Goal: Navigation & Orientation: Find specific page/section

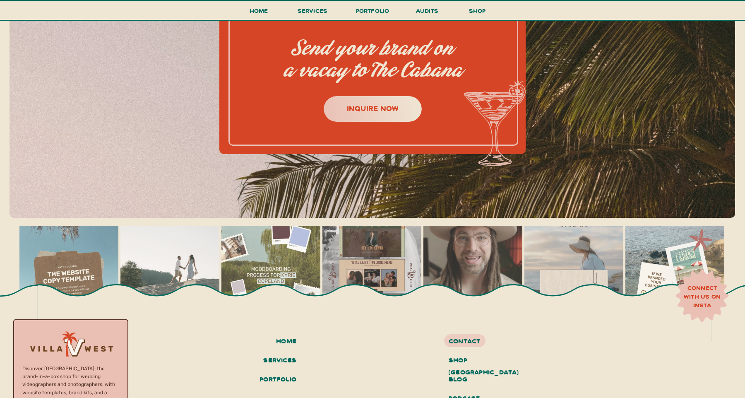
scroll to position [3664, 0]
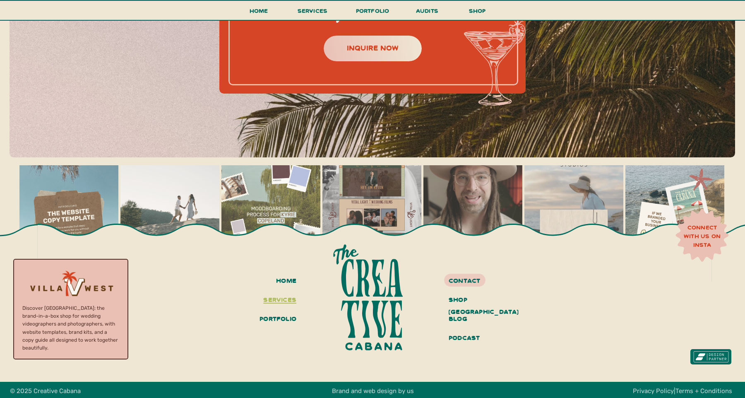
click at [285, 298] on h3 "services" at bounding box center [278, 300] width 36 height 14
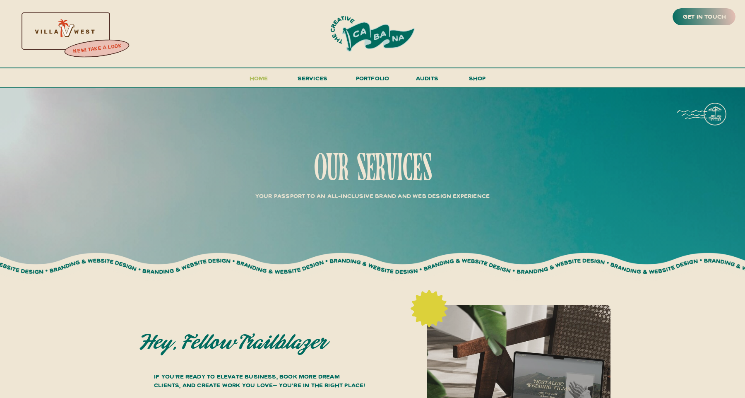
click at [264, 78] on h3 "Home" at bounding box center [259, 80] width 26 height 15
